Goal: Information Seeking & Learning: Learn about a topic

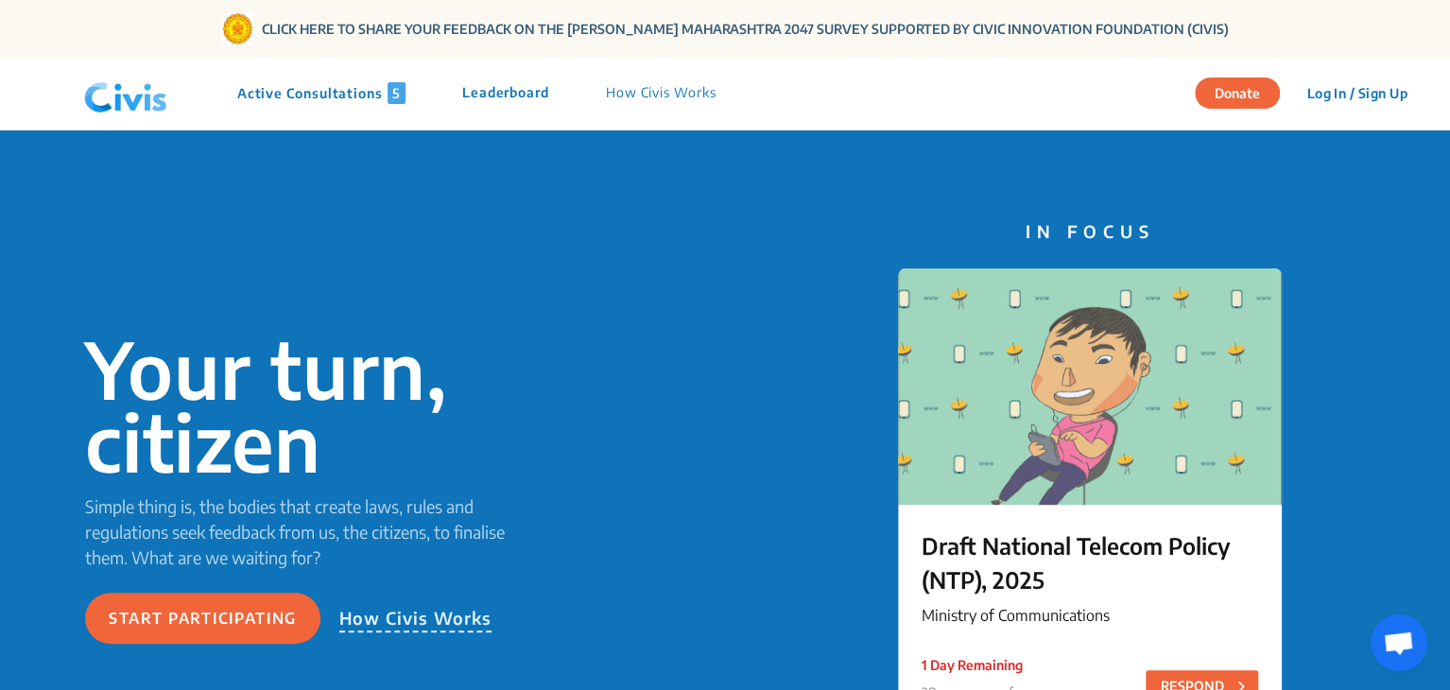
click at [348, 88] on p "Active Consultations 5" at bounding box center [321, 93] width 168 height 22
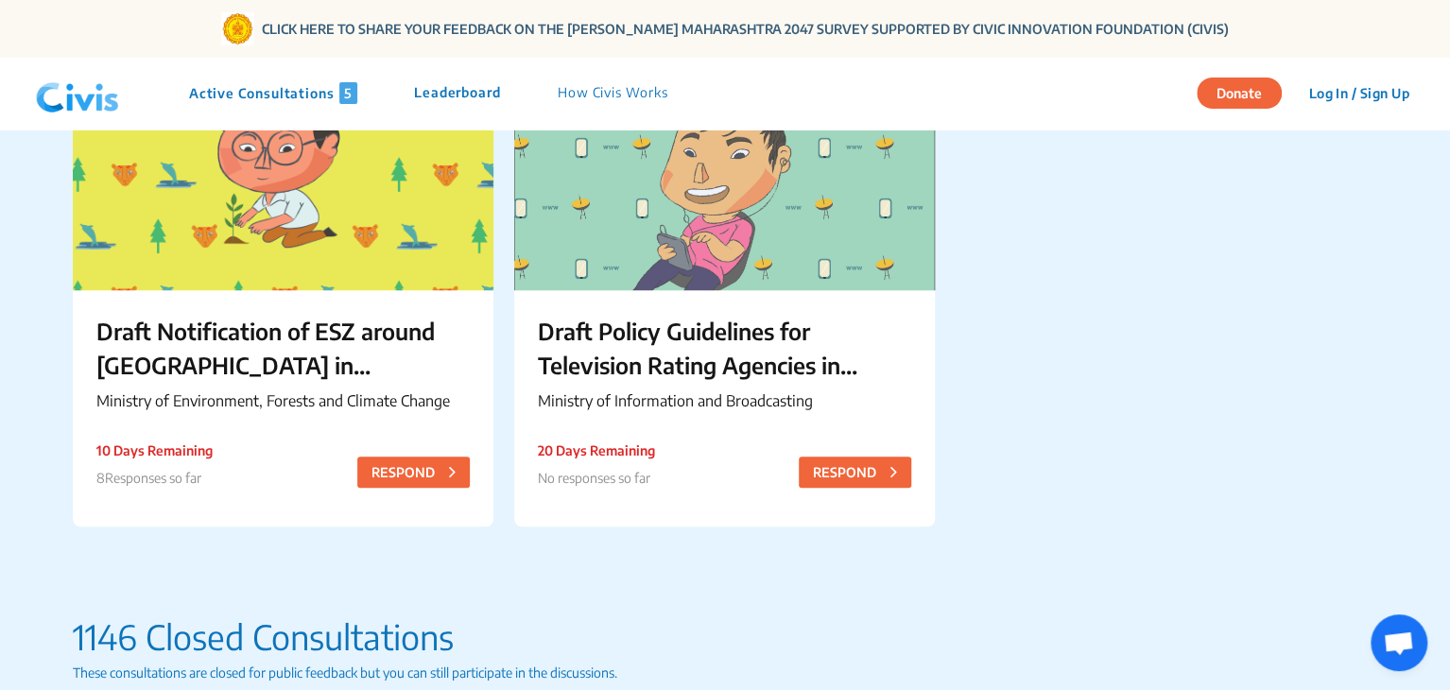
scroll to position [763, 0]
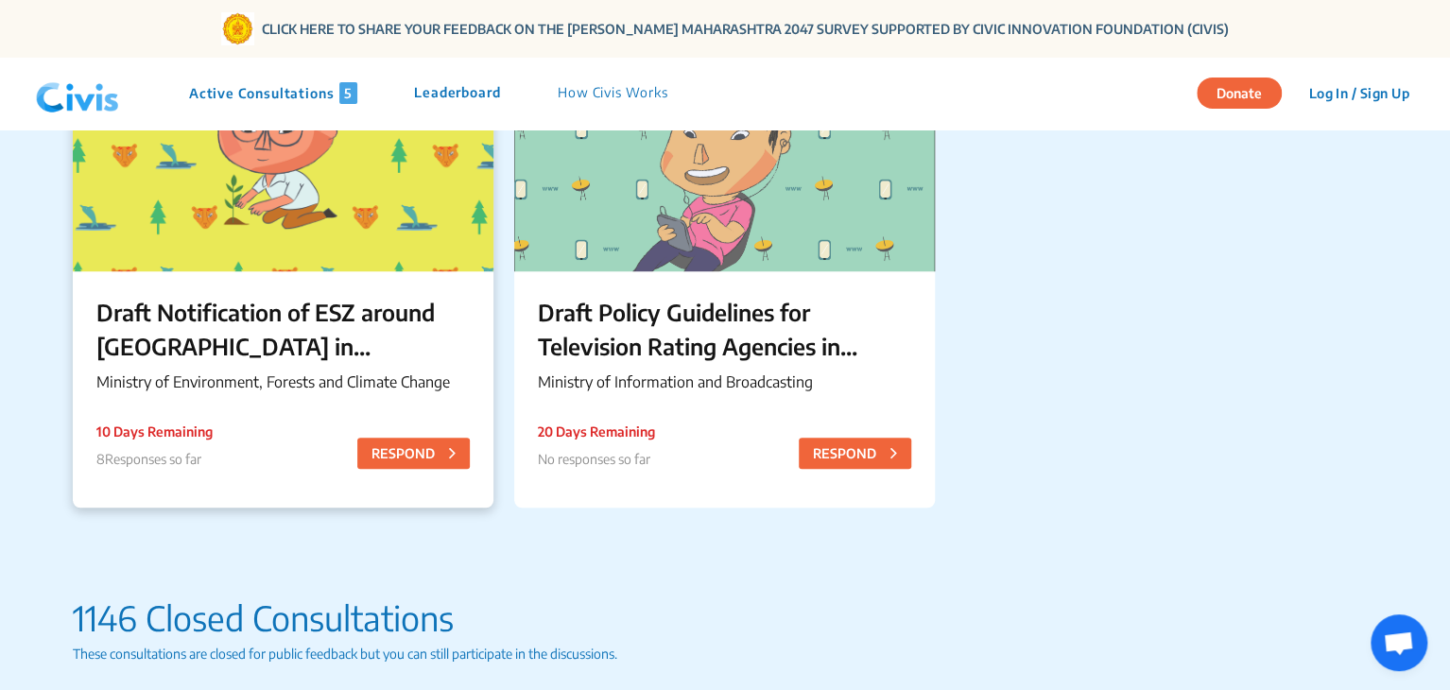
click at [391, 315] on p "Draft Notification of ESZ around [GEOGRAPHIC_DATA] in [GEOGRAPHIC_DATA]" at bounding box center [282, 329] width 373 height 68
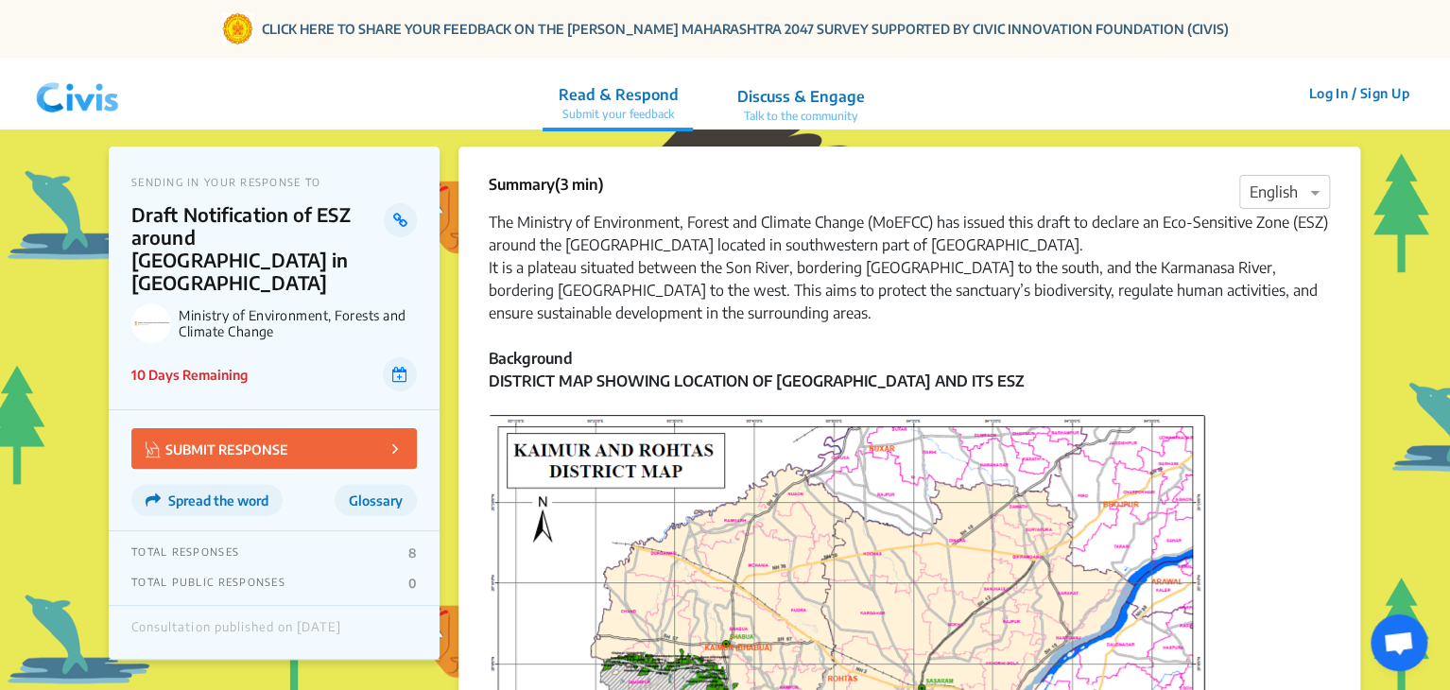
click at [66, 92] on img at bounding box center [77, 93] width 98 height 57
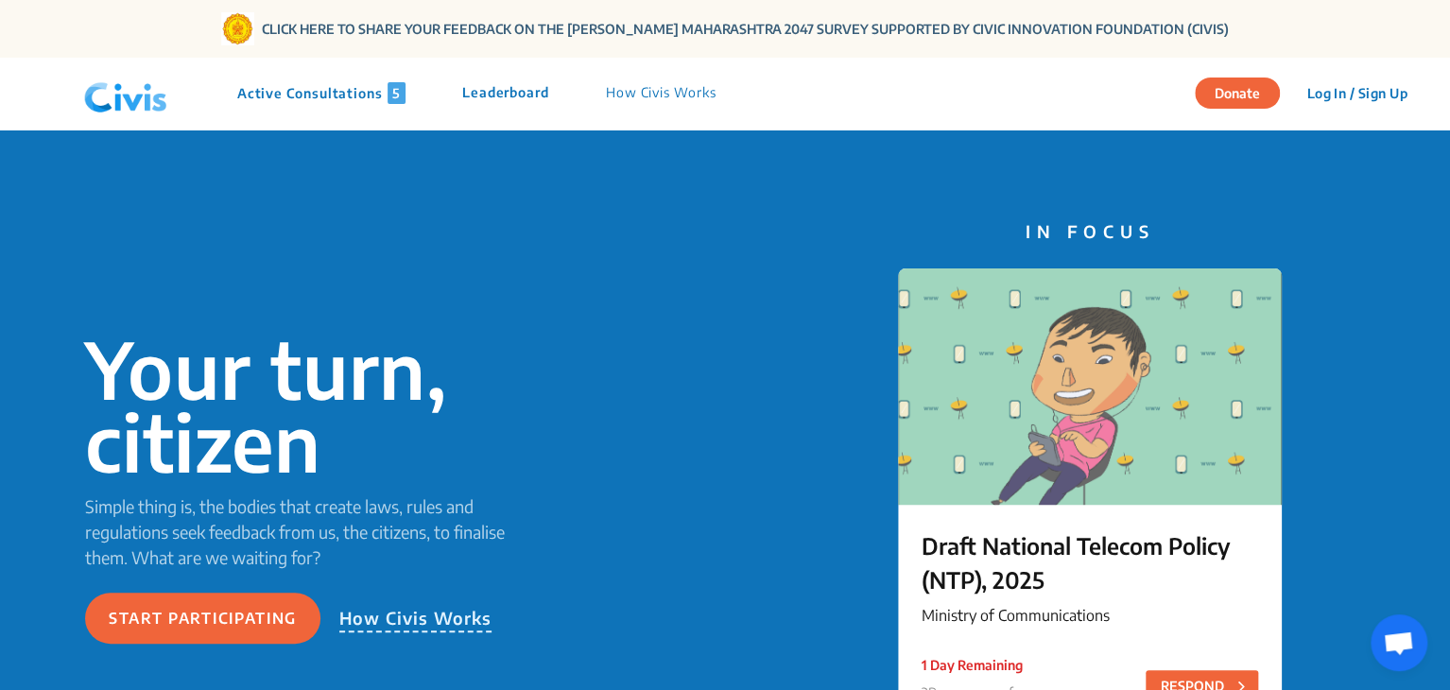
click at [340, 95] on p "Active Consultations 5" at bounding box center [321, 93] width 168 height 22
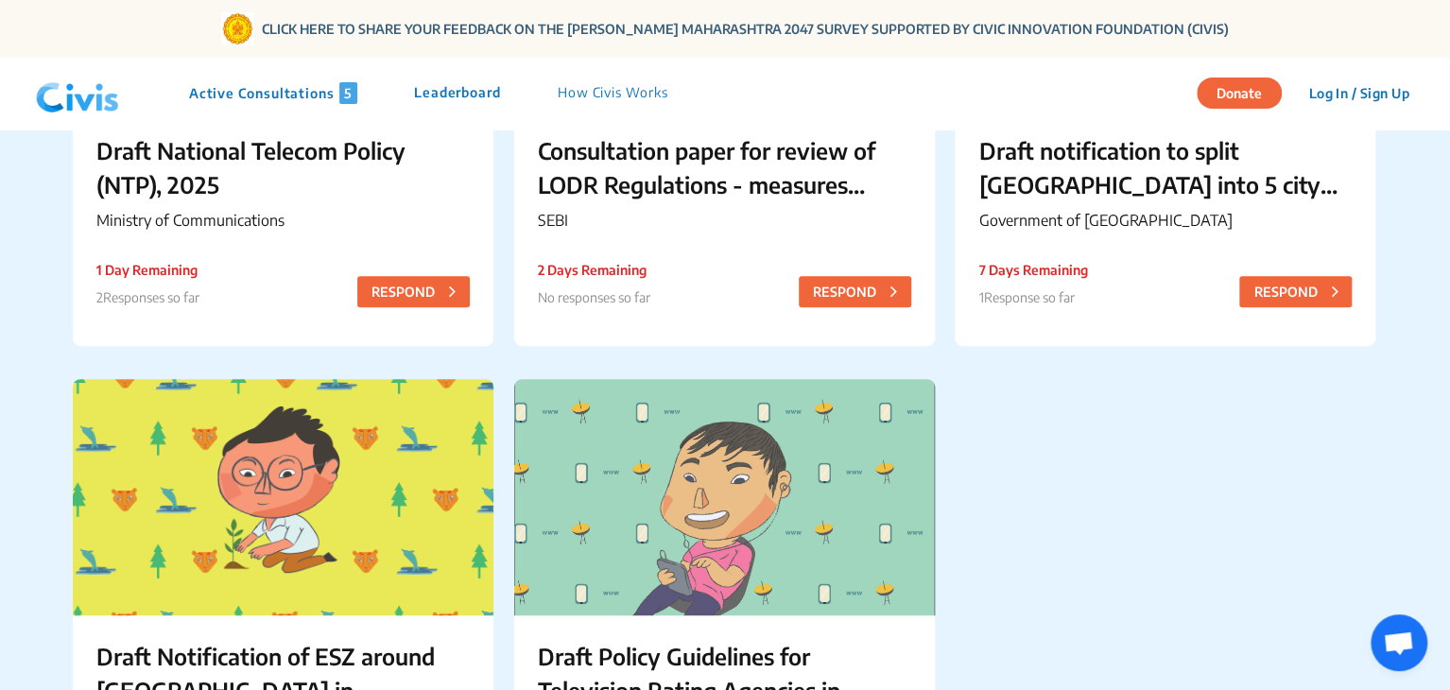
scroll to position [427, 0]
